Goal: Task Accomplishment & Management: Complete application form

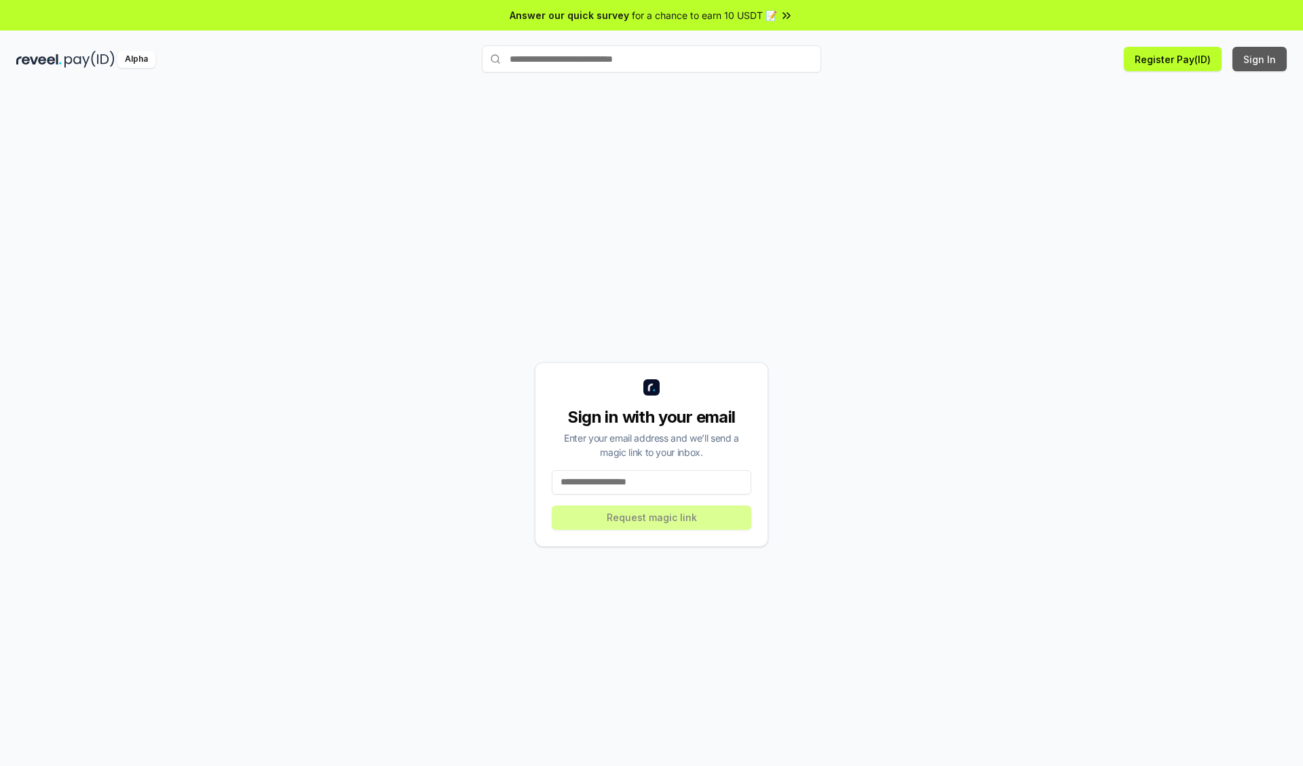
click at [1261, 59] on button "Sign In" at bounding box center [1260, 59] width 54 height 24
type input "**********"
click at [652, 517] on button "Request magic link" at bounding box center [652, 518] width 200 height 24
